Goal: Find specific page/section: Find specific page/section

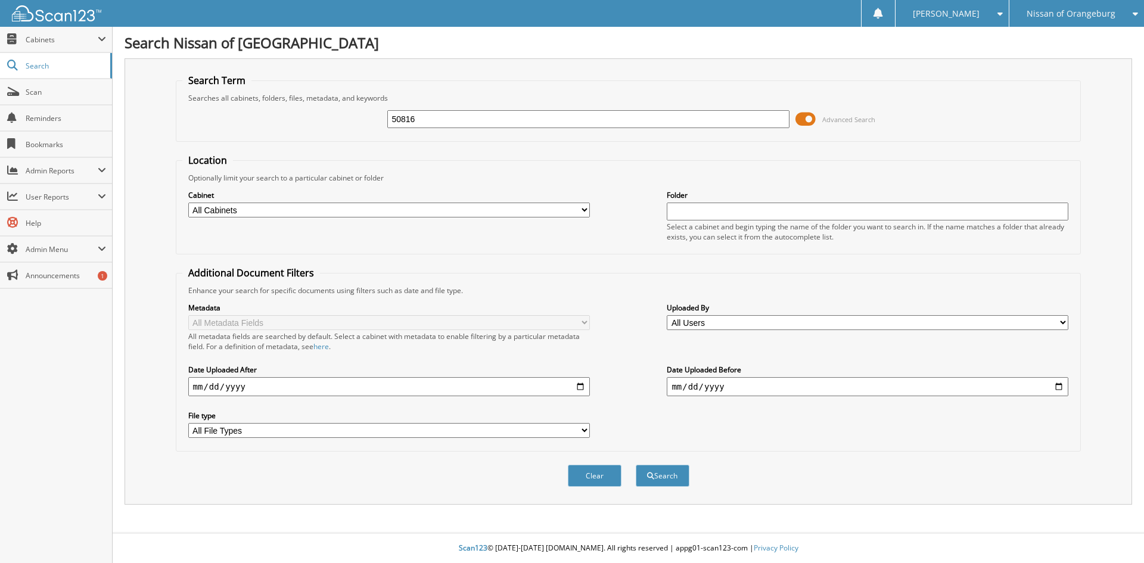
type input "50816"
click at [636, 465] on button "Search" at bounding box center [663, 476] width 54 height 22
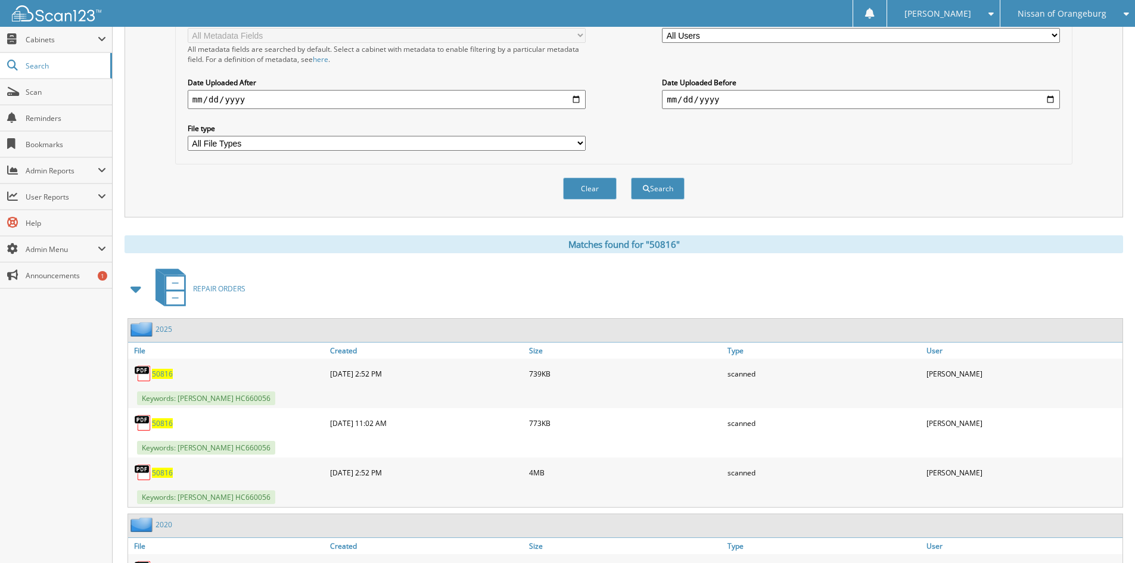
scroll to position [329, 0]
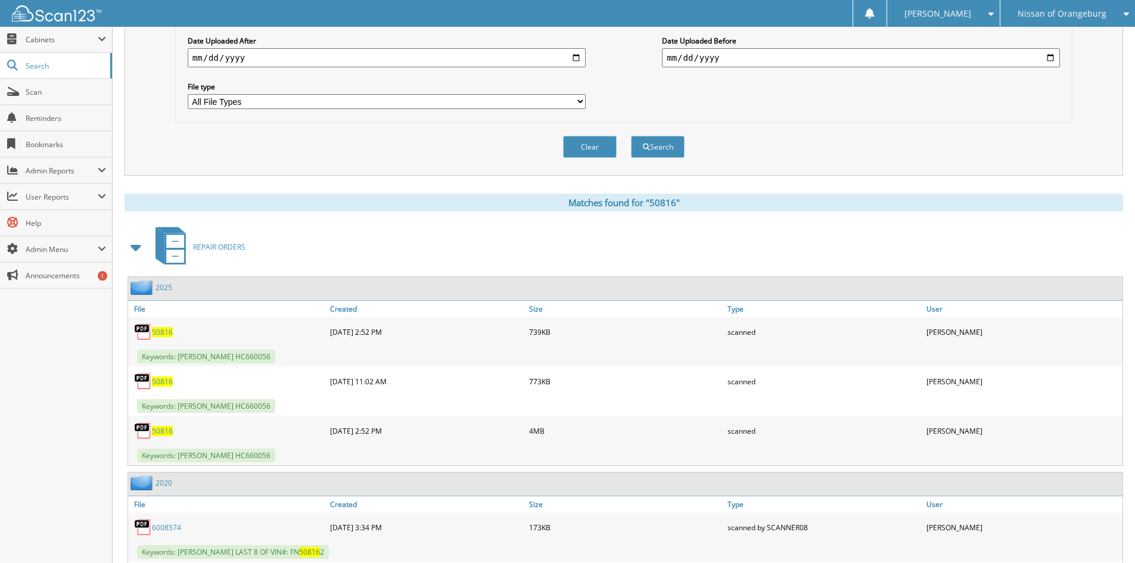
click at [165, 331] on span "50816" at bounding box center [162, 332] width 21 height 10
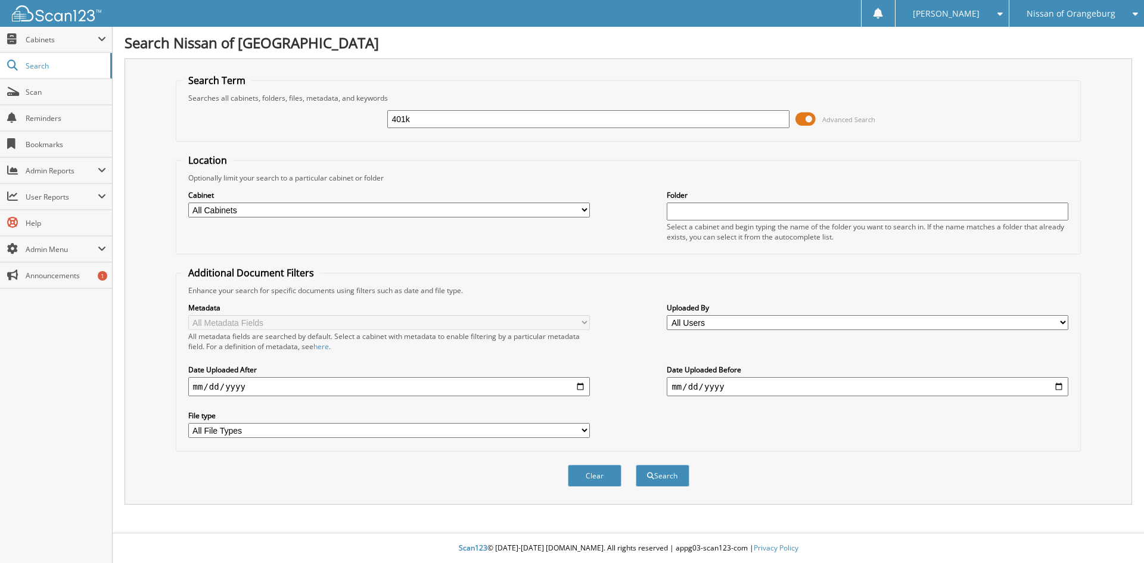
type input "401k"
click at [636, 465] on button "Search" at bounding box center [663, 476] width 54 height 22
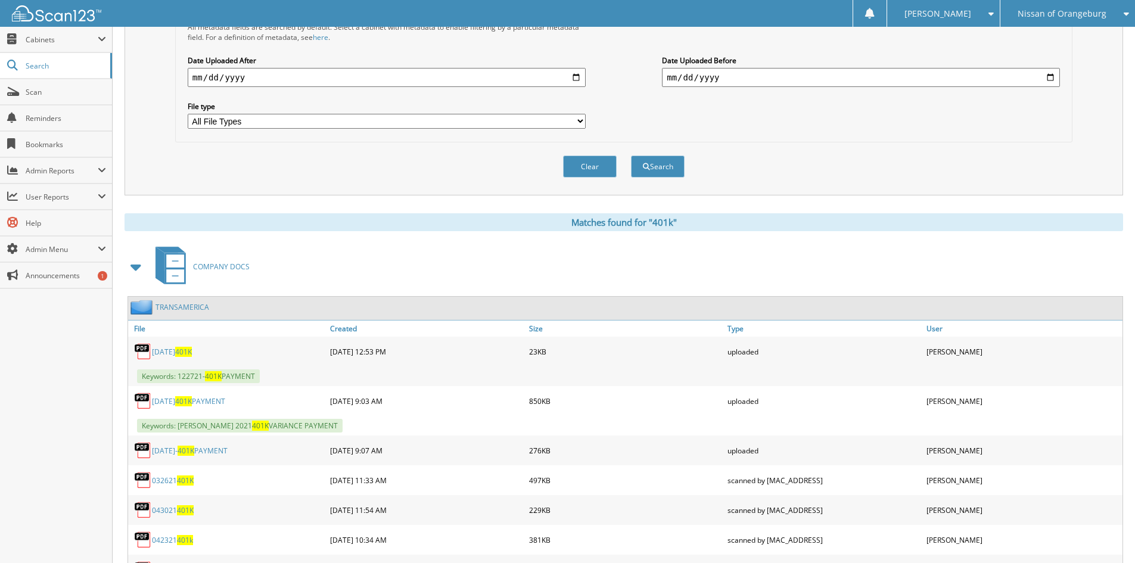
scroll to position [319, 0]
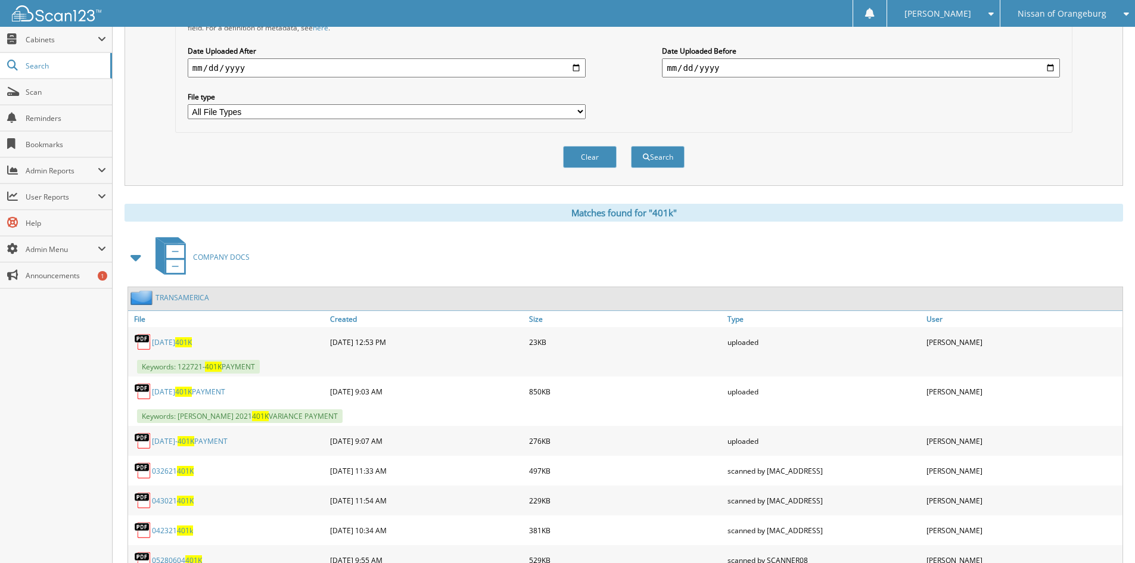
click at [182, 297] on link "TRANSAMERICA" at bounding box center [182, 297] width 54 height 10
